Goal: Browse casually

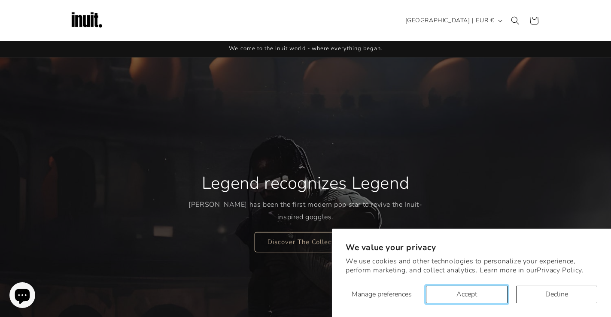
click at [481, 298] on button "Accept" at bounding box center [466, 295] width 81 height 18
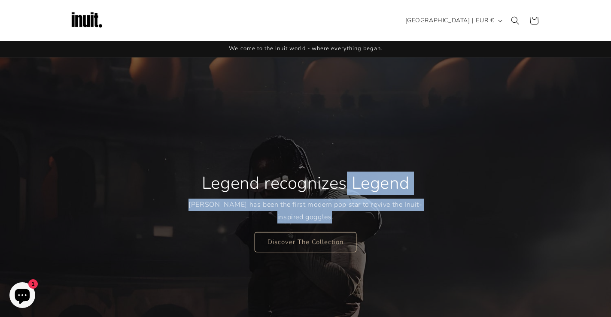
drag, startPoint x: 197, startPoint y: 181, endPoint x: 506, endPoint y: 224, distance: 311.4
click at [506, 224] on div "Legend recognizes Legend [PERSON_NAME] has been the first modern pop star to re…" at bounding box center [306, 212] width 516 height 309
drag, startPoint x: 203, startPoint y: 182, endPoint x: 473, endPoint y: 241, distance: 276.6
click at [473, 241] on div "Legend recognizes Legend [PERSON_NAME] has been the first modern pop star to re…" at bounding box center [306, 212] width 516 height 309
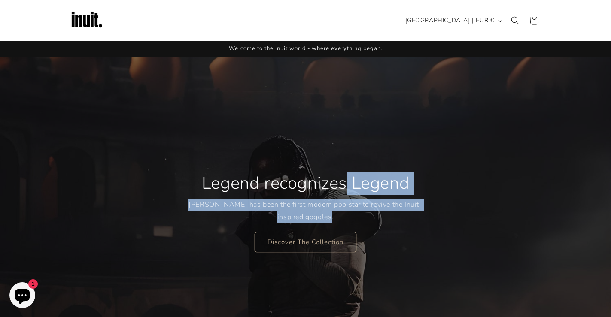
click at [455, 211] on div "Legend recognizes Legend [PERSON_NAME] has been the first modern pop star to re…" at bounding box center [306, 212] width 516 height 309
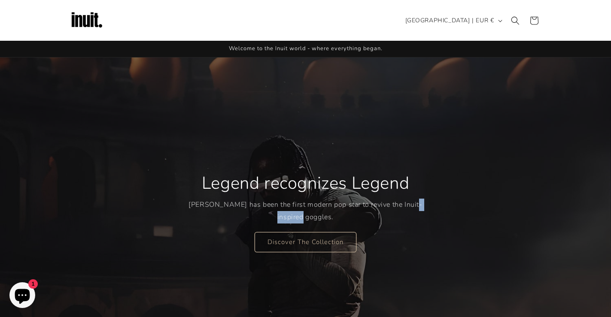
click at [455, 211] on div "Legend recognizes Legend [PERSON_NAME] has been the first modern pop star to re…" at bounding box center [306, 212] width 516 height 309
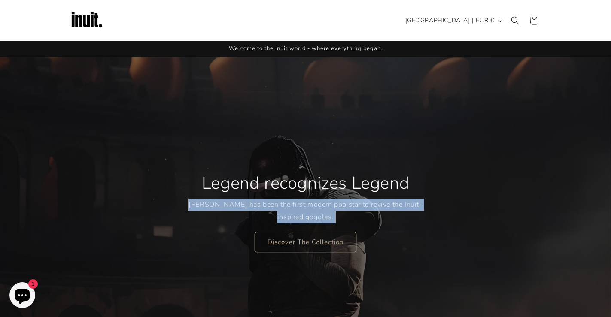
click at [455, 211] on div "Legend recognizes Legend [PERSON_NAME] has been the first modern pop star to re…" at bounding box center [306, 212] width 516 height 309
click at [451, 182] on div "Legend recognizes Legend [PERSON_NAME] has been the first modern pop star to re…" at bounding box center [306, 212] width 516 height 309
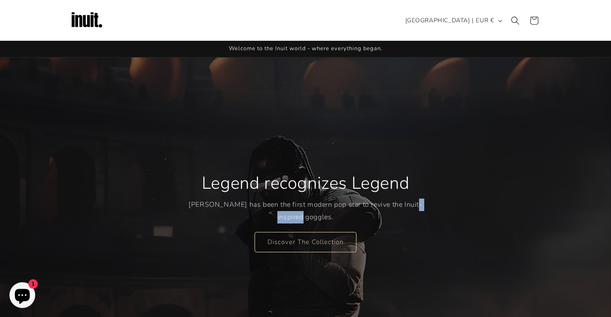
click at [451, 182] on div "Legend recognizes Legend [PERSON_NAME] has been the first modern pop star to re…" at bounding box center [306, 212] width 516 height 309
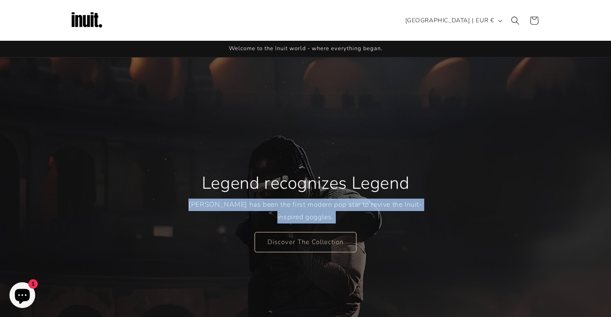
click at [451, 182] on div "Legend recognizes Legend [PERSON_NAME] has been the first modern pop star to re…" at bounding box center [306, 212] width 516 height 309
click at [455, 216] on div "Legend recognizes Legend [PERSON_NAME] has been the first modern pop star to re…" at bounding box center [306, 212] width 516 height 309
